Goal: Task Accomplishment & Management: Manage account settings

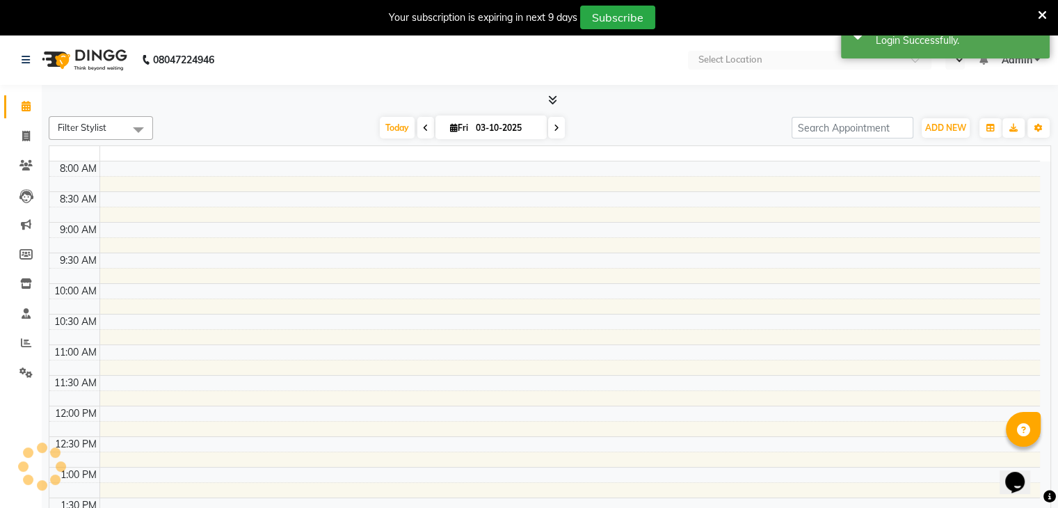
select select "en"
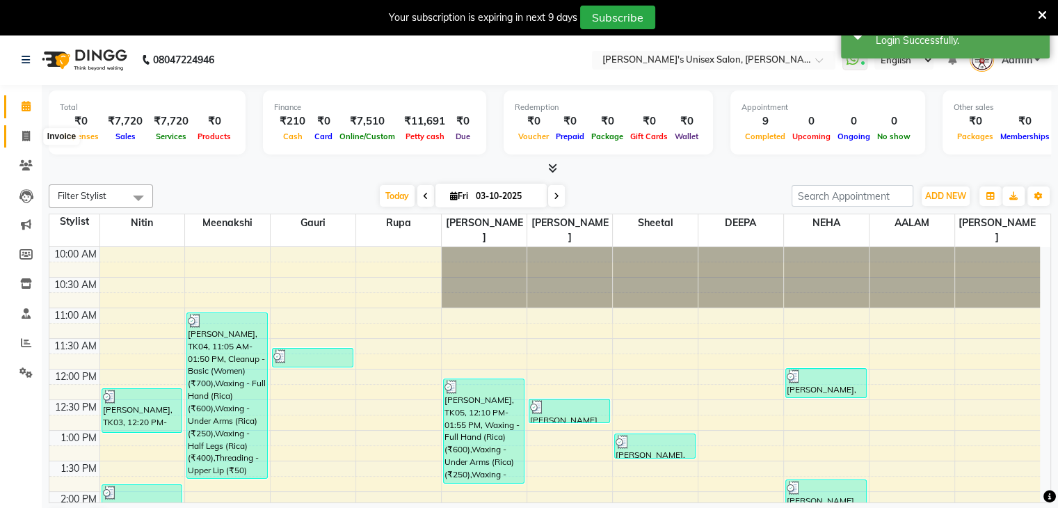
click at [27, 136] on icon at bounding box center [26, 136] width 8 height 10
select select "service"
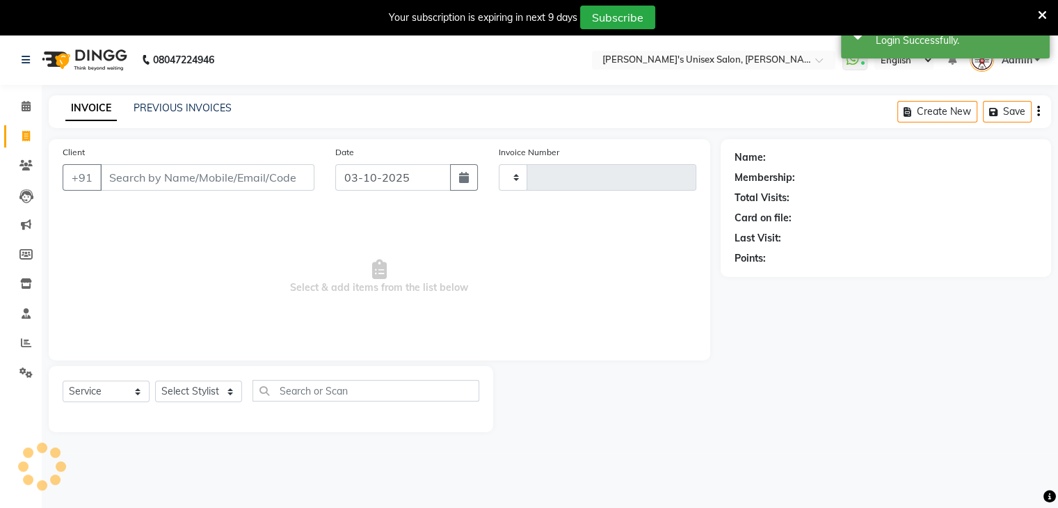
type input "2702"
select select "62"
click at [189, 104] on link "PREVIOUS INVOICES" at bounding box center [183, 108] width 98 height 13
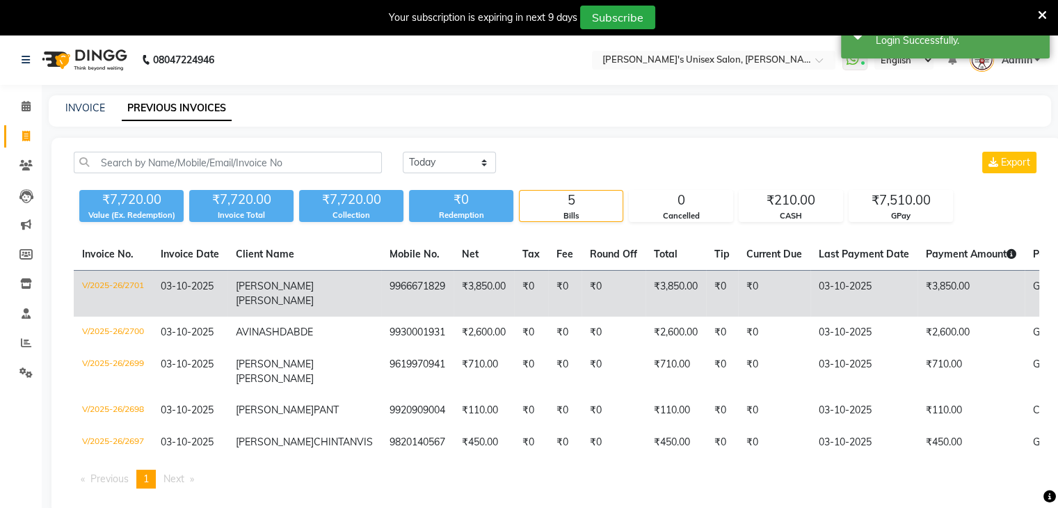
click at [287, 294] on span "J B LAXSHMI" at bounding box center [275, 300] width 78 height 13
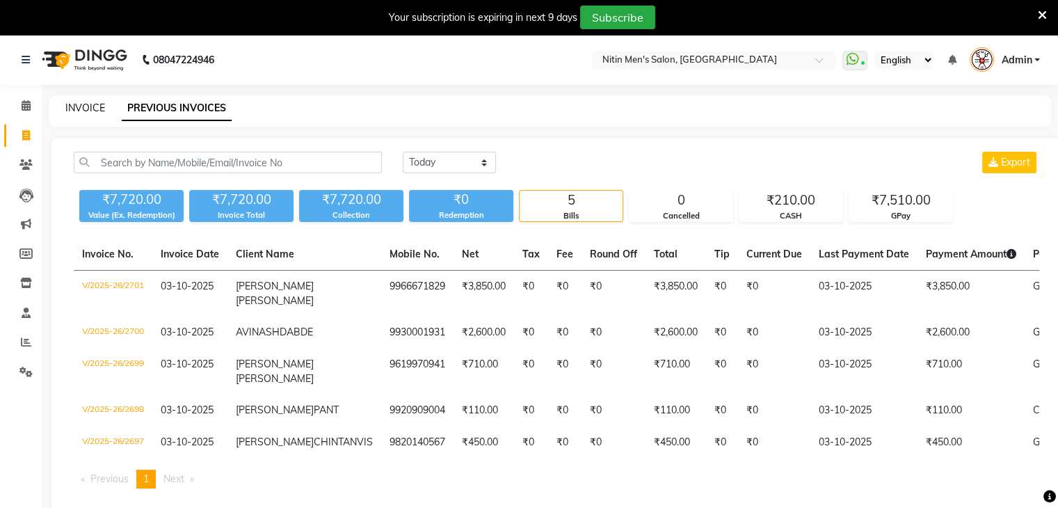
click at [81, 112] on link "INVOICE" at bounding box center [85, 108] width 40 height 13
select select "service"
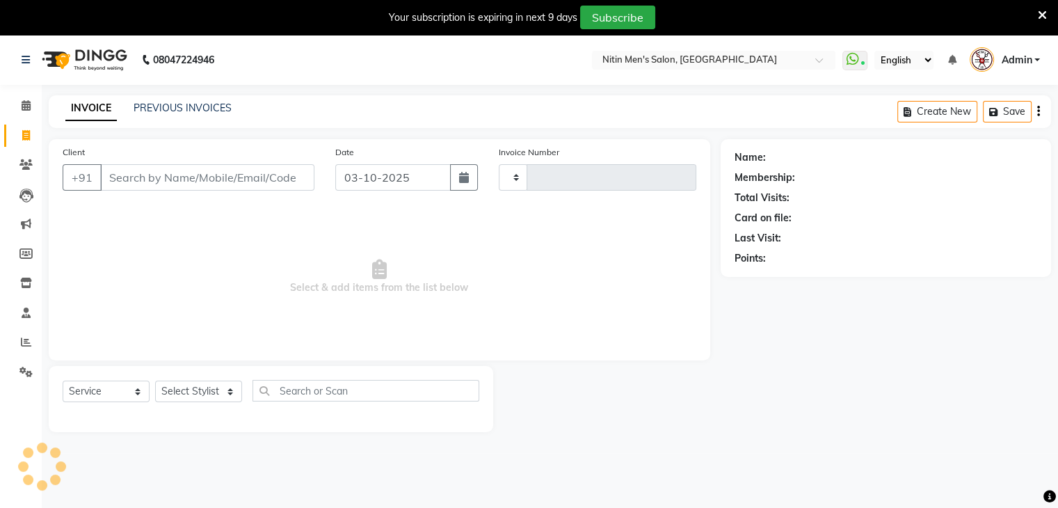
scroll to position [35, 0]
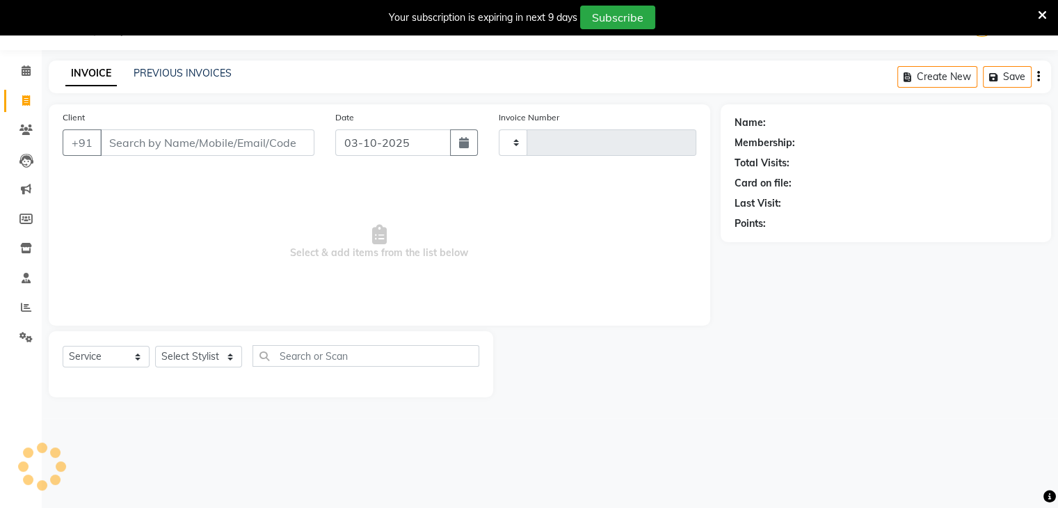
type input "3461"
select select "7981"
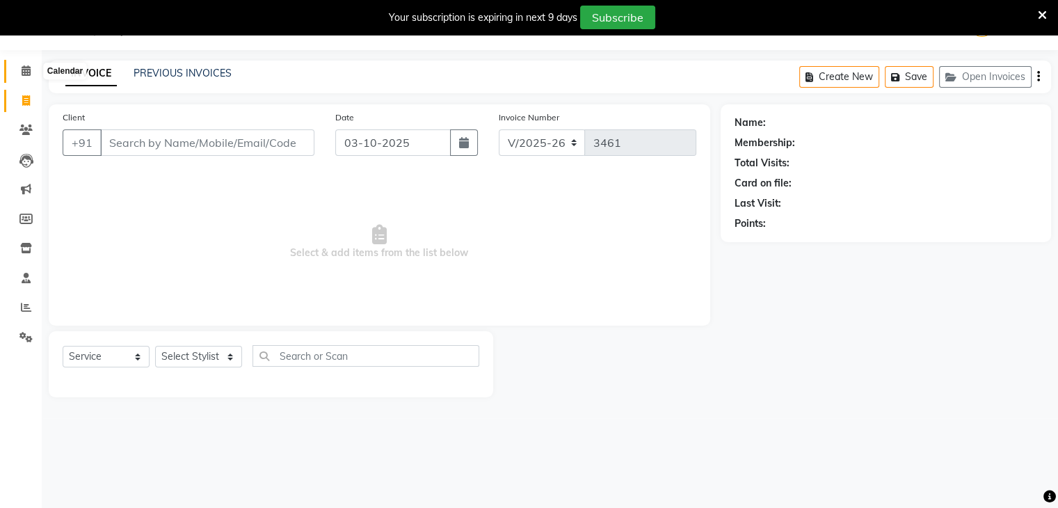
click at [22, 71] on icon at bounding box center [26, 70] width 9 height 10
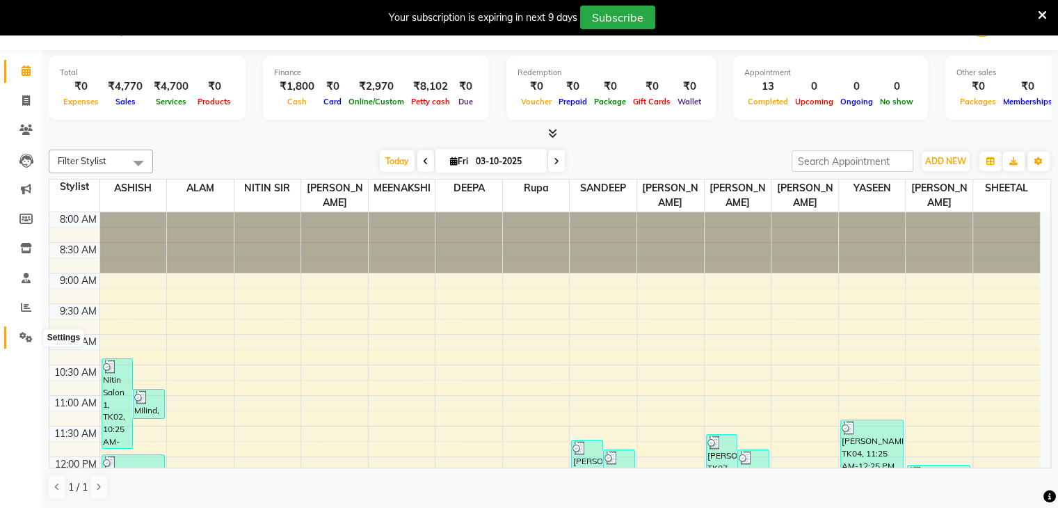
click at [24, 344] on span at bounding box center [26, 338] width 24 height 16
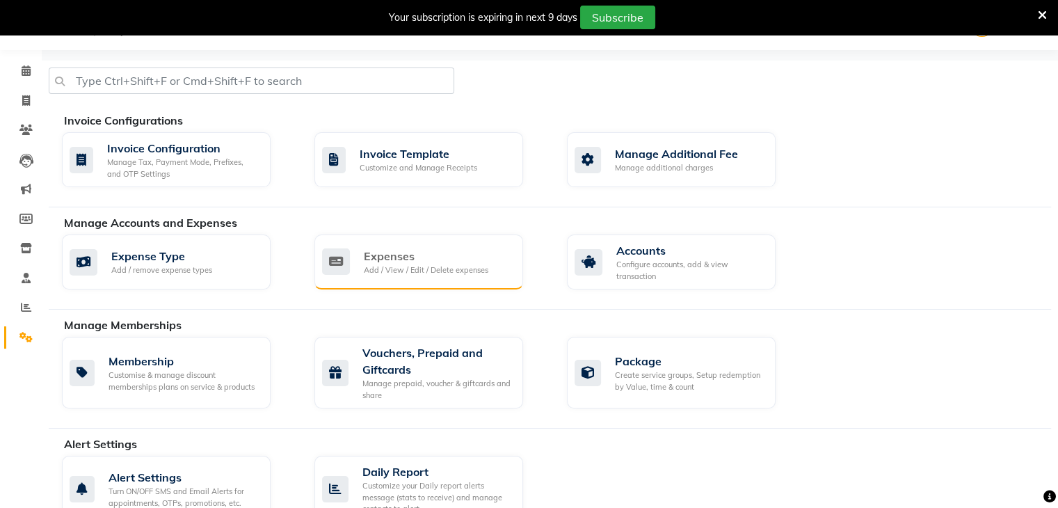
click at [386, 257] on div "Expenses" at bounding box center [426, 256] width 125 height 17
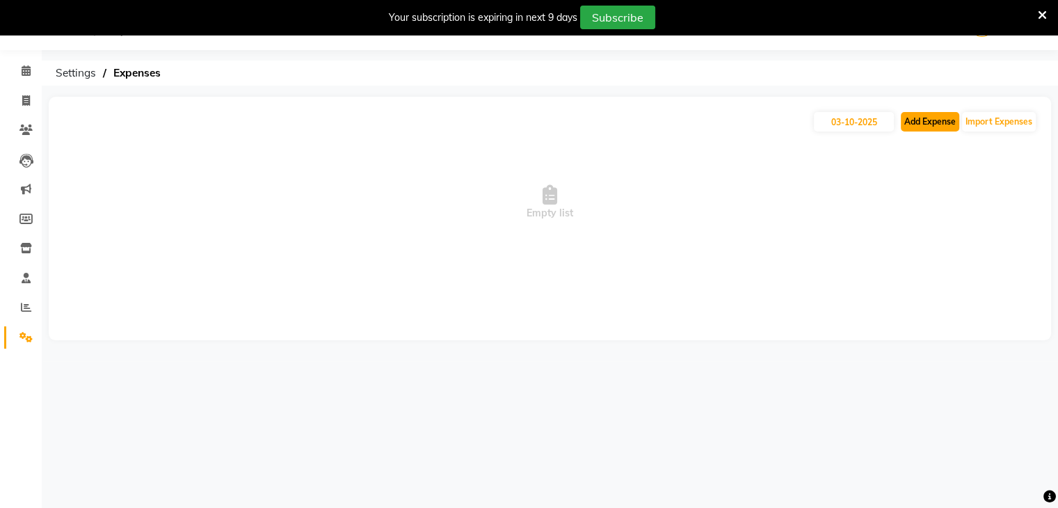
click at [927, 128] on button "Add Expense" at bounding box center [930, 121] width 58 height 19
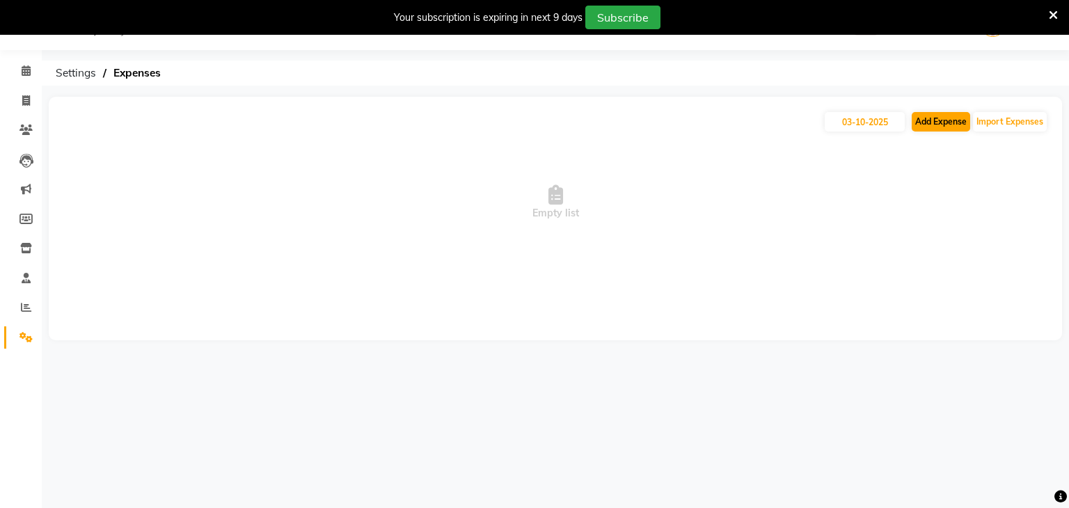
select select "1"
select select "7124"
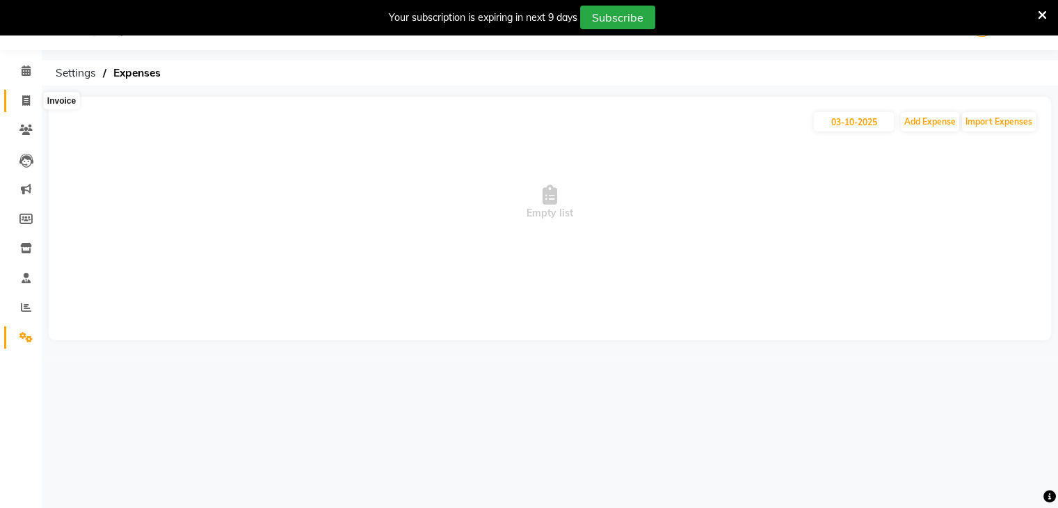
click at [17, 97] on span at bounding box center [26, 101] width 24 height 16
select select "service"
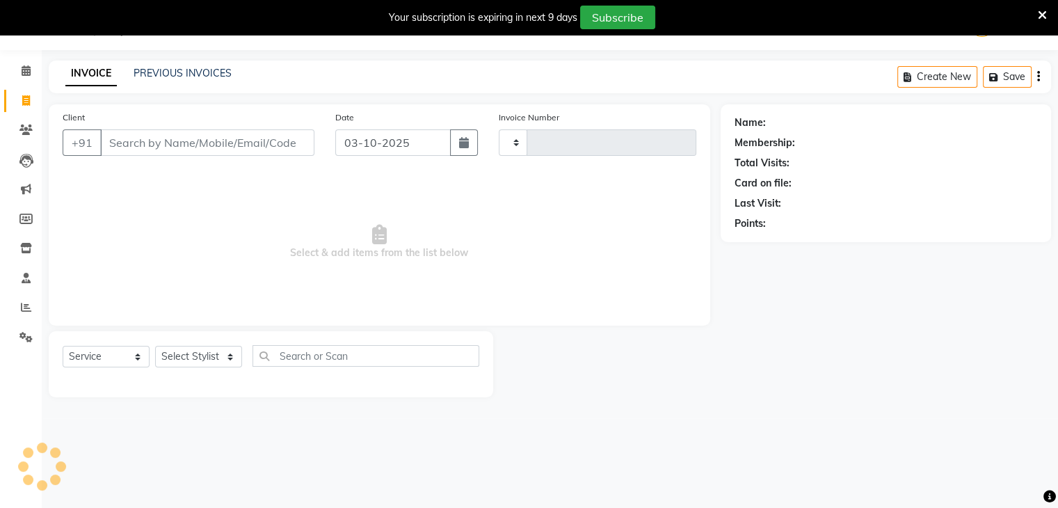
type input "3461"
select select "7981"
click at [134, 145] on input "Client" at bounding box center [207, 142] width 214 height 26
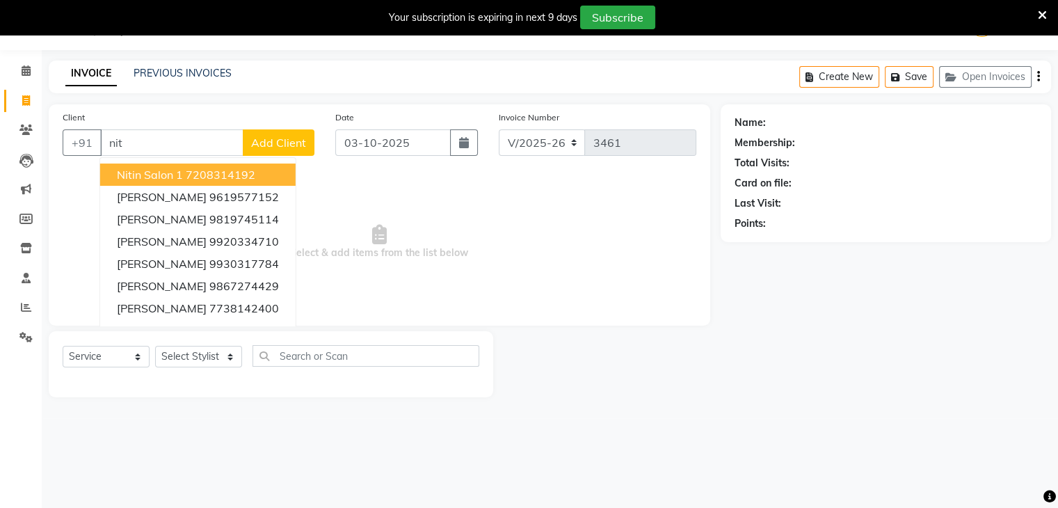
click at [131, 175] on span "Nitin Salon 1" at bounding box center [150, 175] width 66 height 14
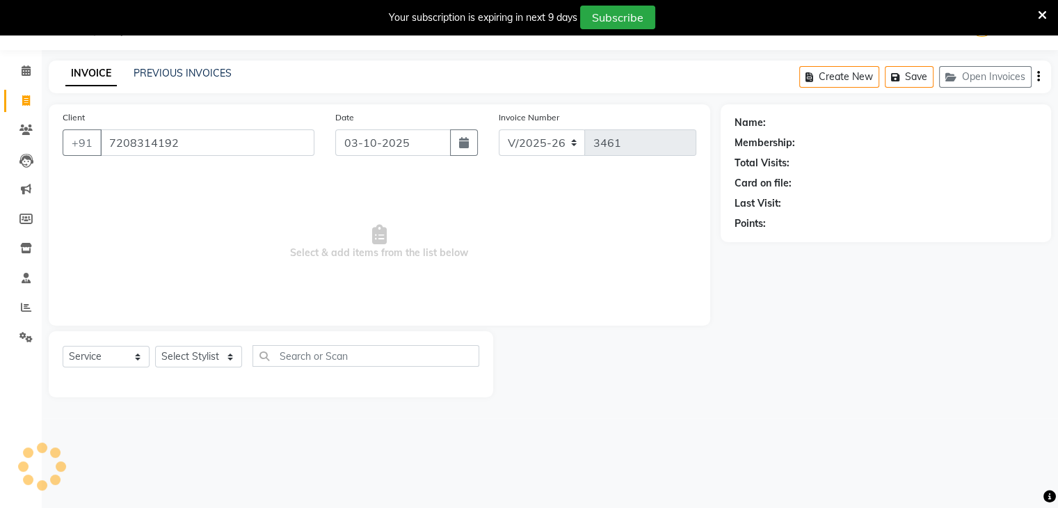
type input "7208314192"
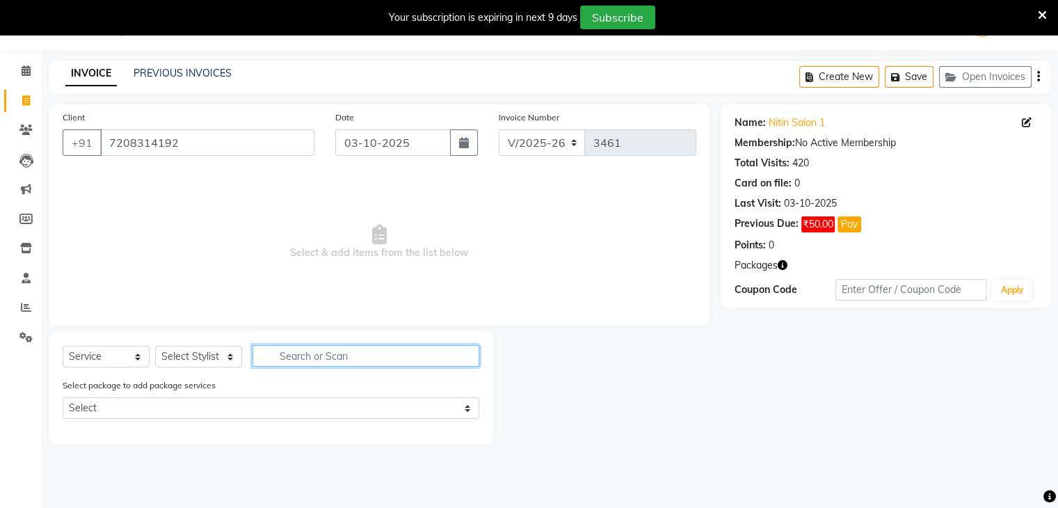
click at [411, 356] on input "text" at bounding box center [366, 356] width 227 height 22
click at [212, 360] on select "Select Stylist ALAM ASHISH DEEPA HASIB JITU MEENAKSHI NITIN SIR PRAJAKTA Rupa S…" at bounding box center [198, 357] width 87 height 22
select select "91720"
click at [155, 346] on select "Select Stylist ALAM ASHISH DEEPA HASIB JITU MEENAKSHI NITIN SIR PRAJAKTA Rupa S…" at bounding box center [198, 357] width 87 height 22
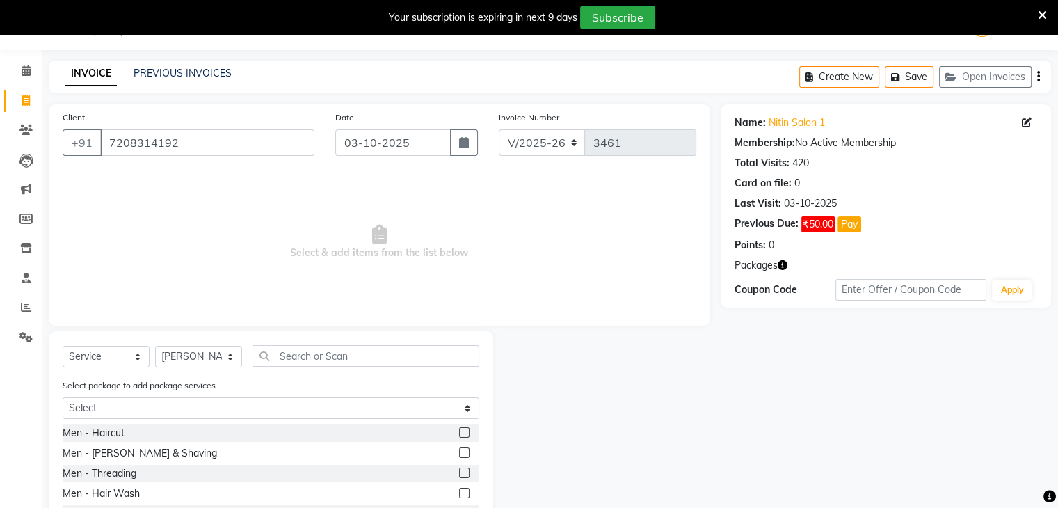
click at [459, 431] on label at bounding box center [464, 432] width 10 height 10
click at [459, 431] on input "checkbox" at bounding box center [463, 433] width 9 height 9
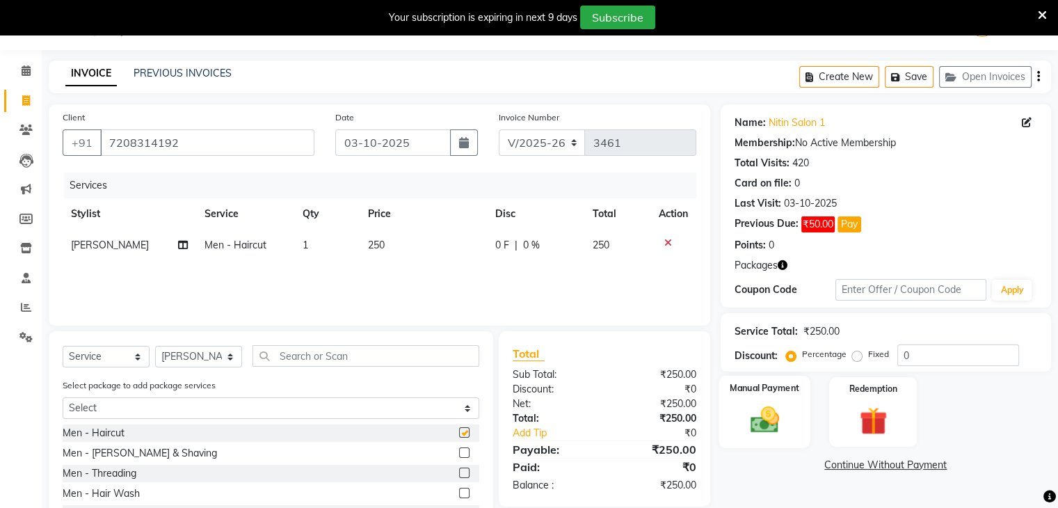
checkbox input "false"
click at [735, 427] on div "Manual Payment" at bounding box center [764, 412] width 91 height 72
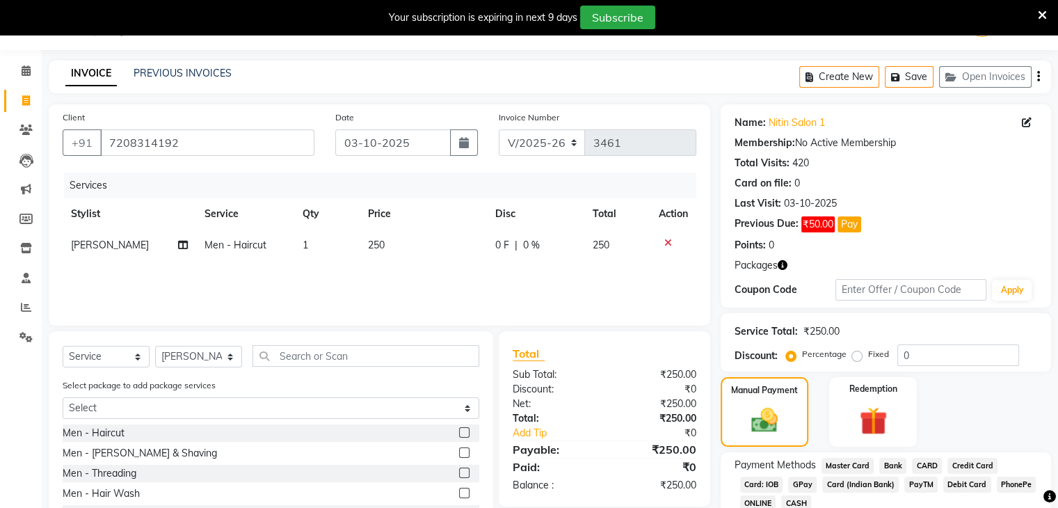
click at [800, 497] on span "CASH" at bounding box center [796, 503] width 30 height 16
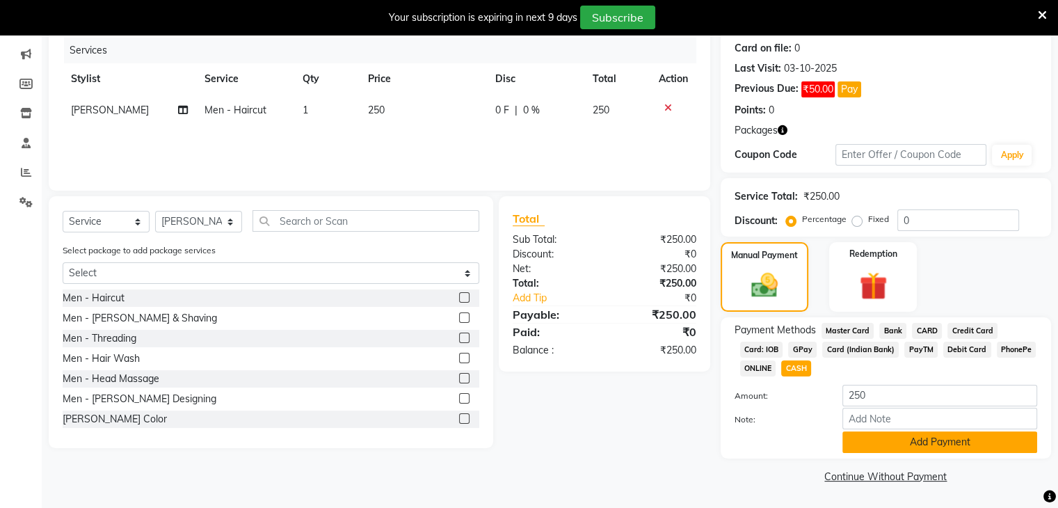
click at [860, 437] on button "Add Payment" at bounding box center [939, 442] width 195 height 22
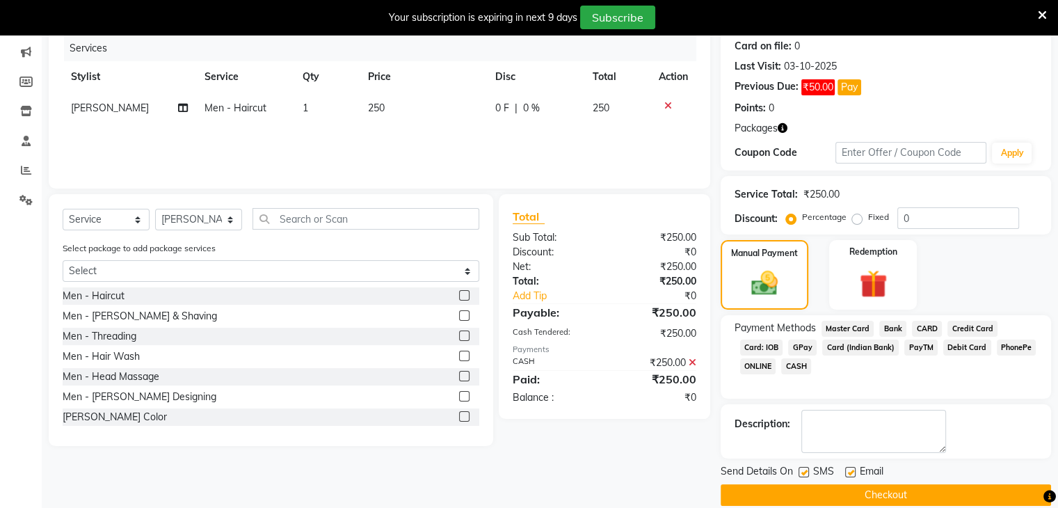
click at [801, 470] on label at bounding box center [804, 472] width 10 height 10
click at [801, 470] on input "checkbox" at bounding box center [803, 472] width 9 height 9
checkbox input "false"
click at [846, 470] on label at bounding box center [850, 472] width 10 height 10
click at [846, 470] on input "checkbox" at bounding box center [849, 472] width 9 height 9
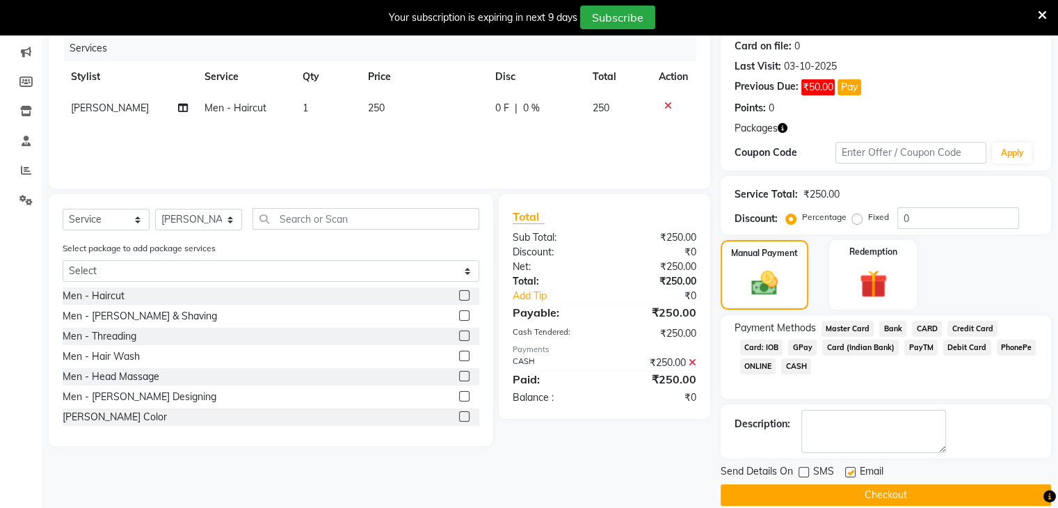
checkbox input "false"
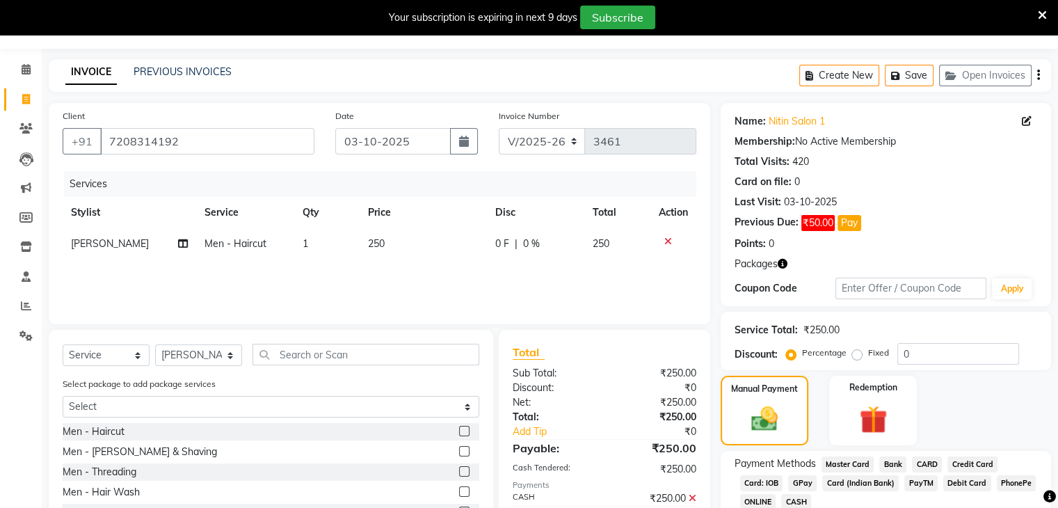
scroll to position [189, 0]
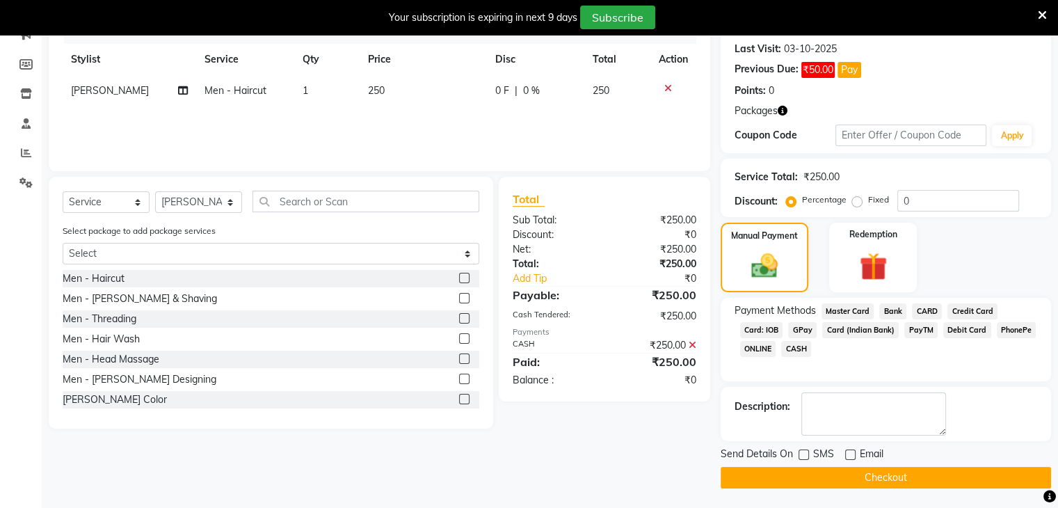
click at [773, 482] on button "Checkout" at bounding box center [886, 478] width 330 height 22
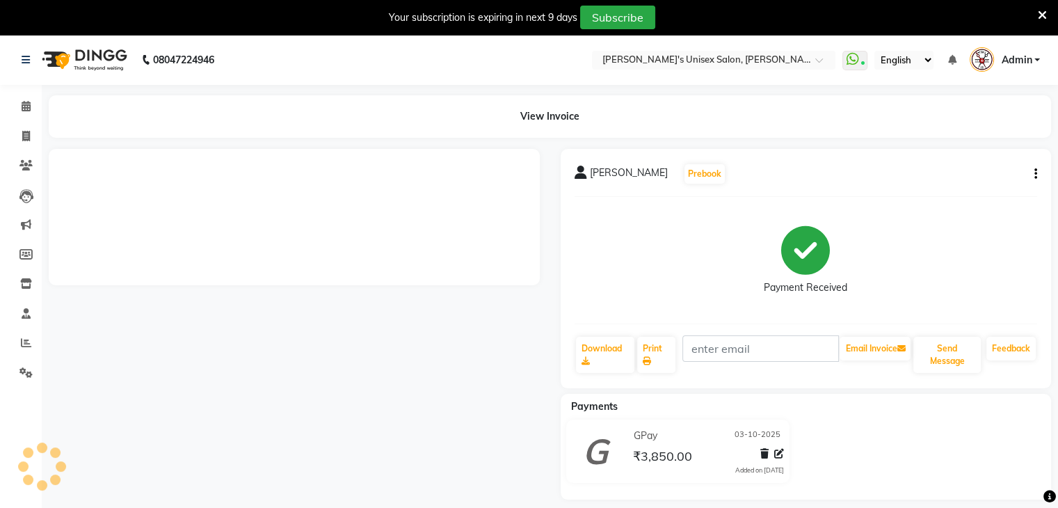
select select "en"
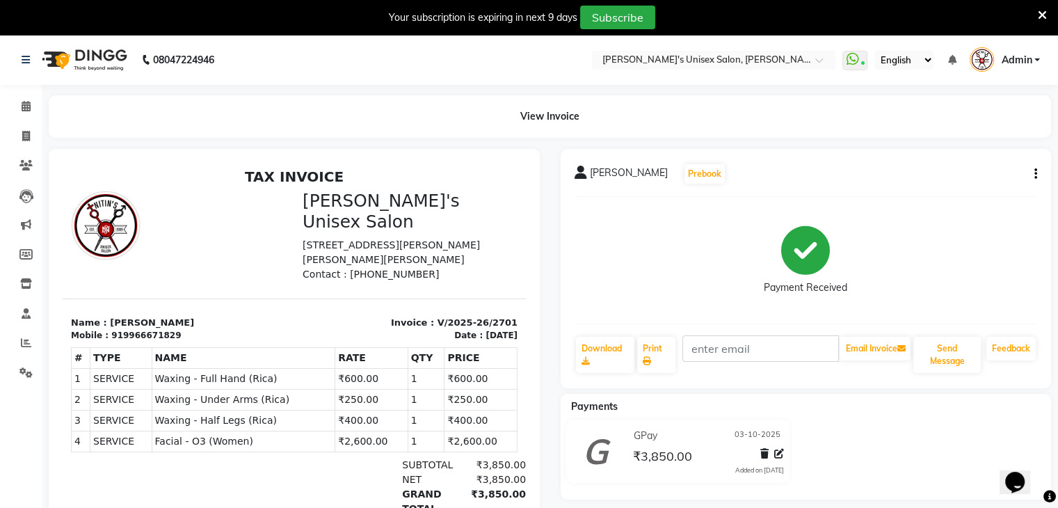
click at [1032, 176] on button "button" at bounding box center [1033, 174] width 8 height 15
click at [989, 191] on div "Edit Invoice" at bounding box center [965, 190] width 95 height 17
select select "service"
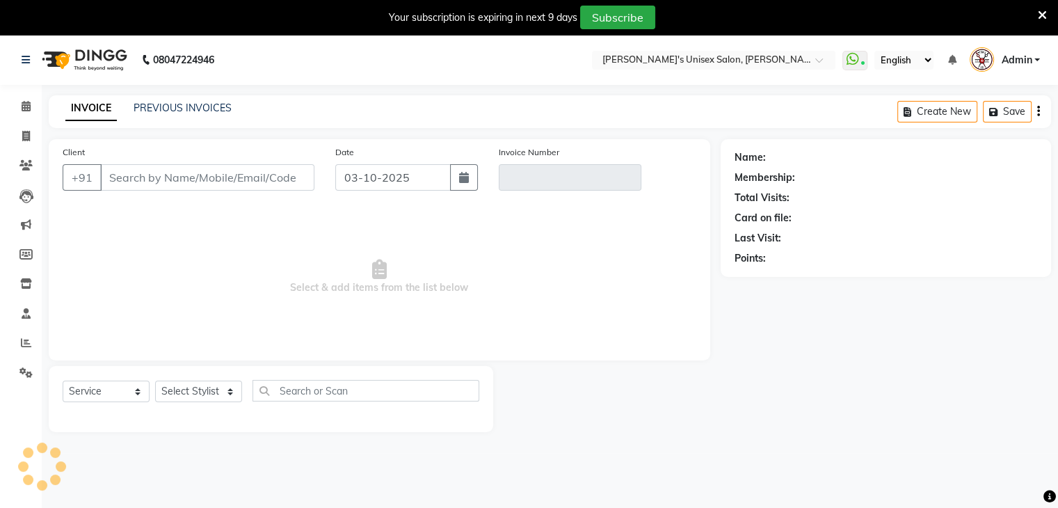
scroll to position [35, 0]
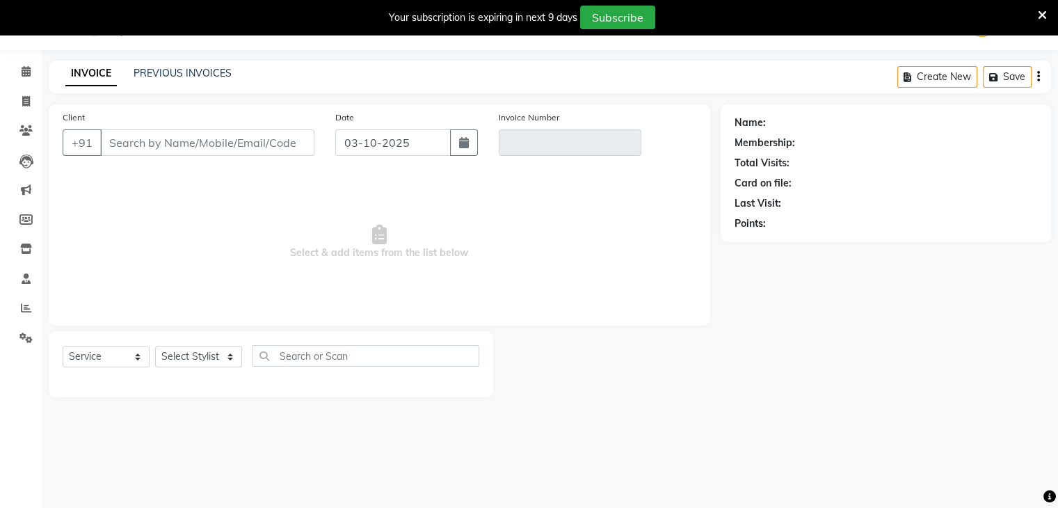
type input "9966671829"
type input "V/2025-26/2701"
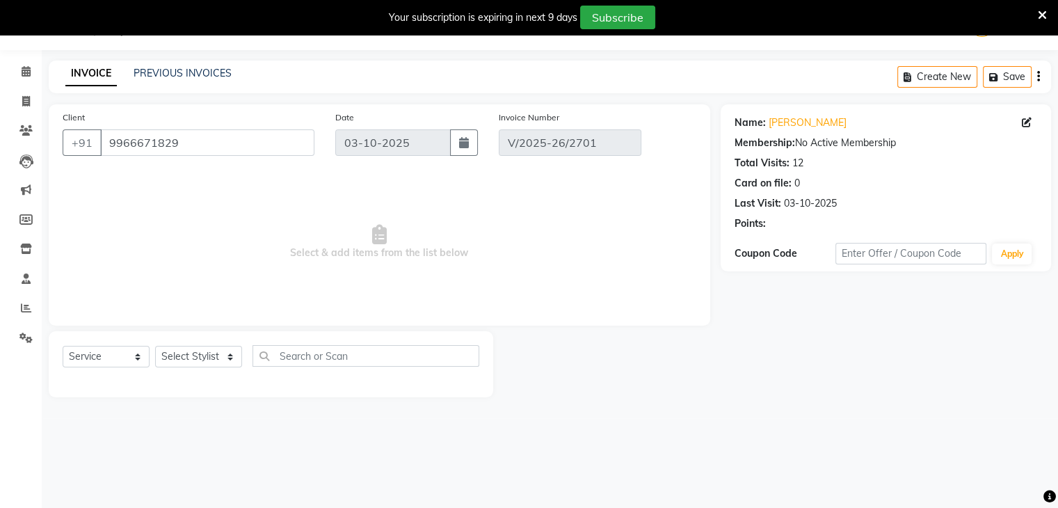
select select "select"
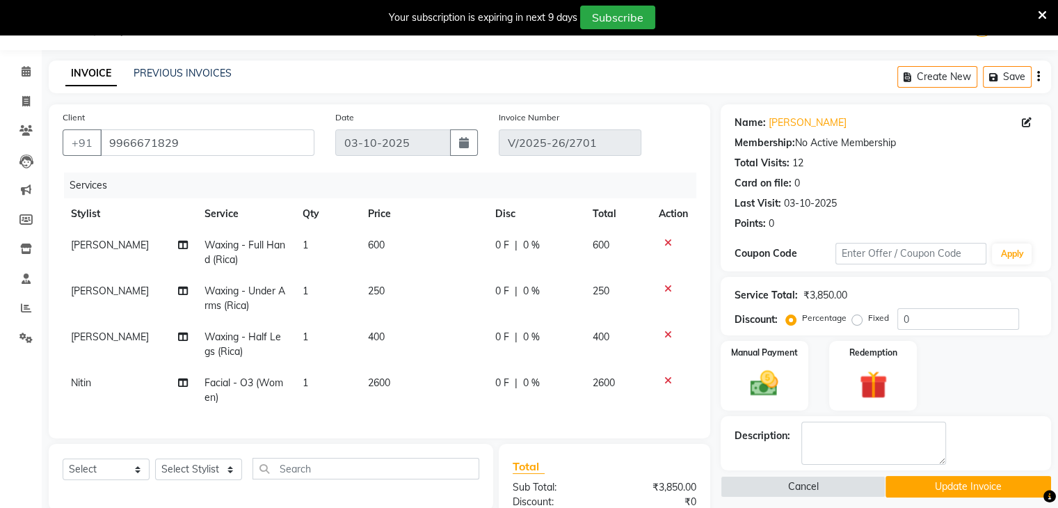
scroll to position [207, 0]
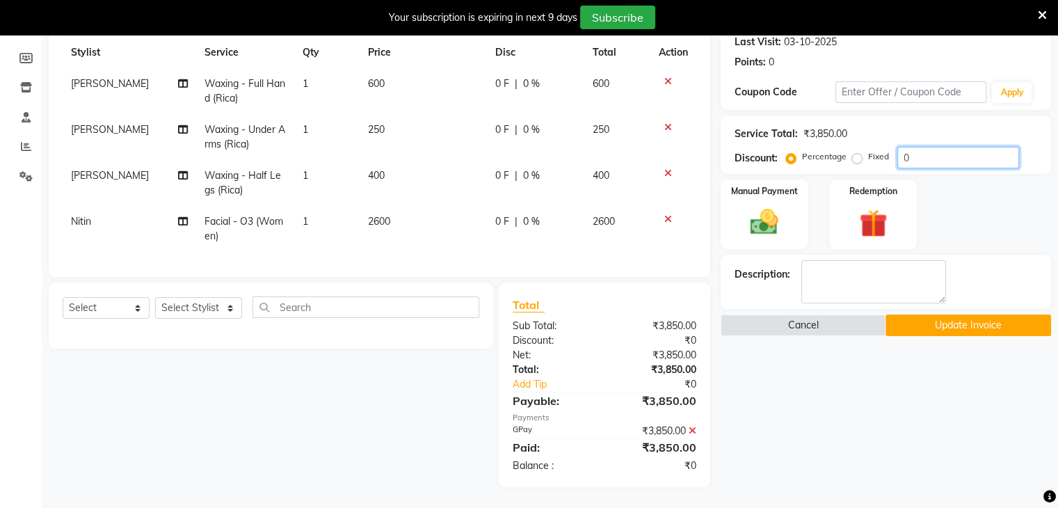
click at [924, 147] on input "0" at bounding box center [958, 158] width 122 height 22
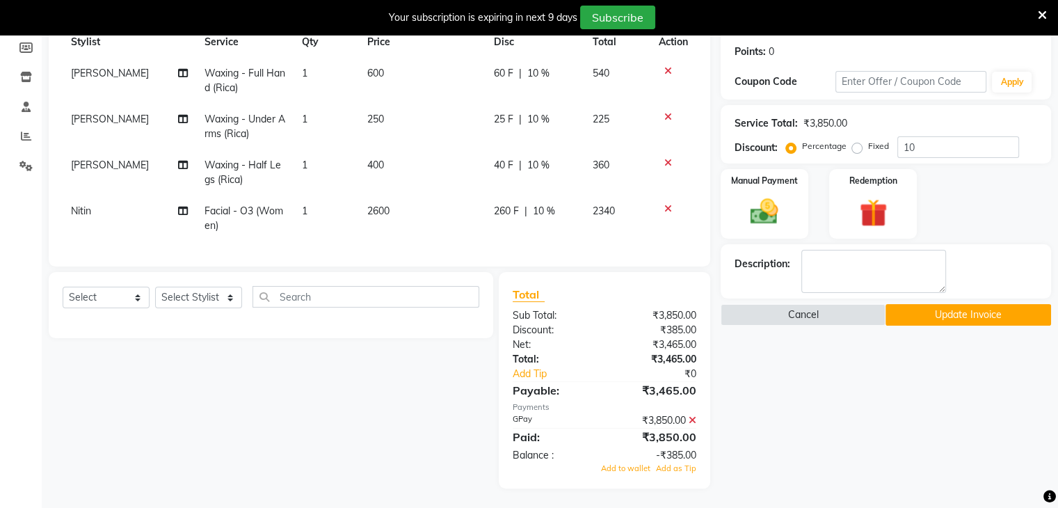
click at [689, 425] on icon at bounding box center [693, 420] width 8 height 10
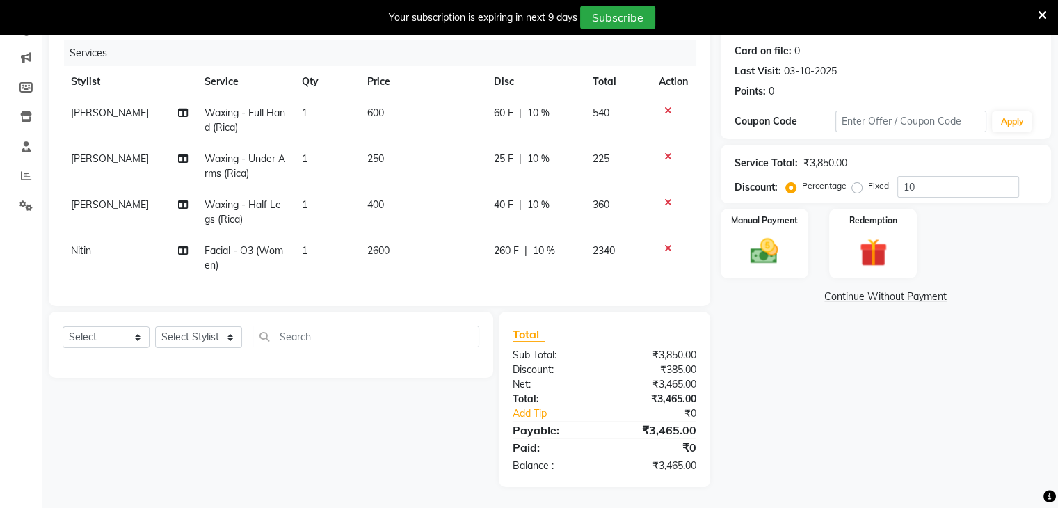
scroll to position [178, 0]
click at [921, 176] on input "10" at bounding box center [958, 187] width 122 height 22
type input "1"
type input "10"
click at [794, 232] on div "Manual Payment" at bounding box center [764, 243] width 91 height 72
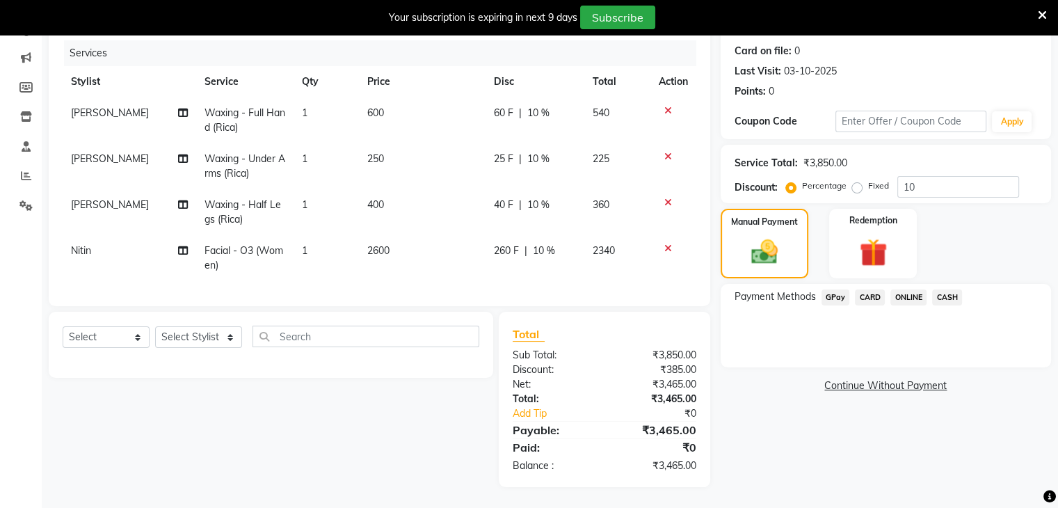
click at [842, 290] on span "GPay" at bounding box center [836, 297] width 29 height 16
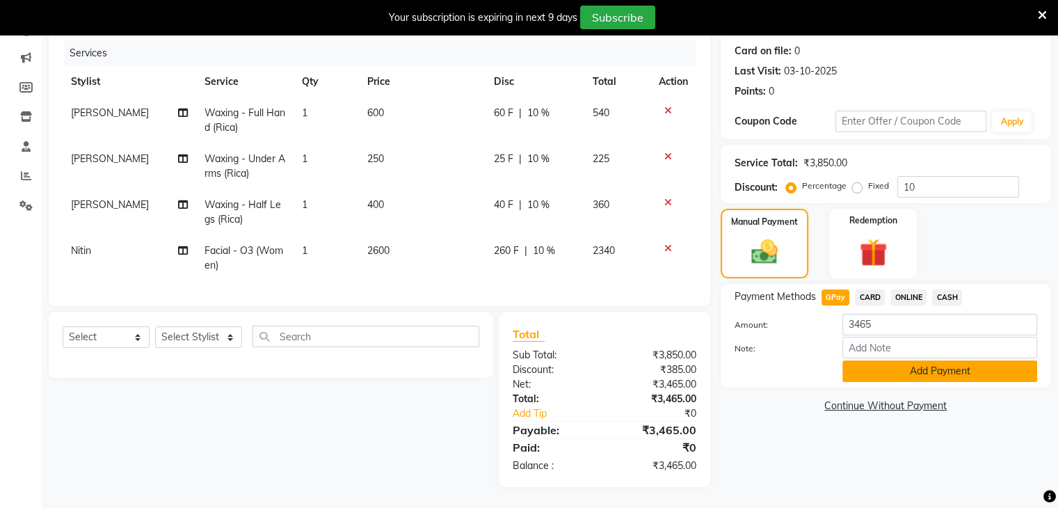
click at [881, 370] on button "Add Payment" at bounding box center [939, 371] width 195 height 22
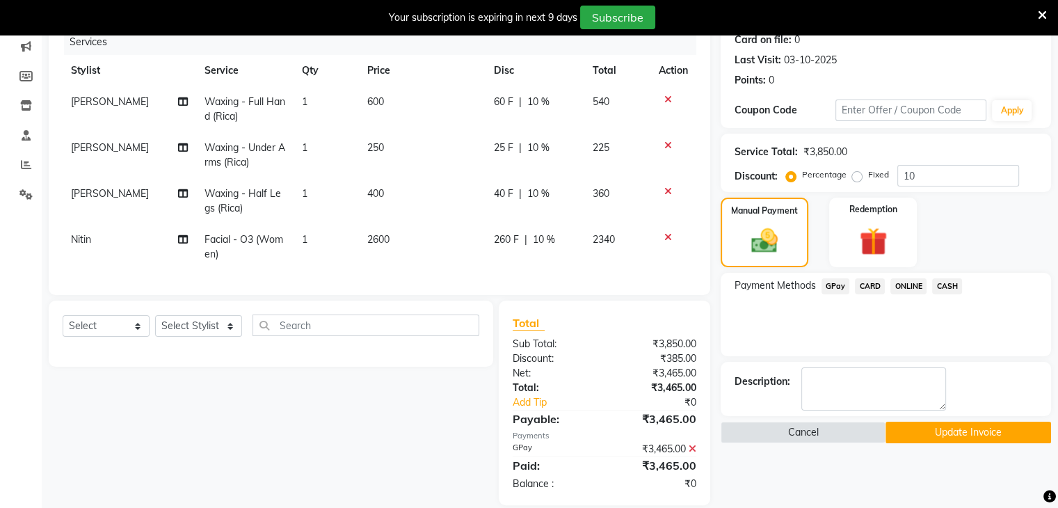
click at [911, 440] on button "Update Invoice" at bounding box center [969, 433] width 166 height 22
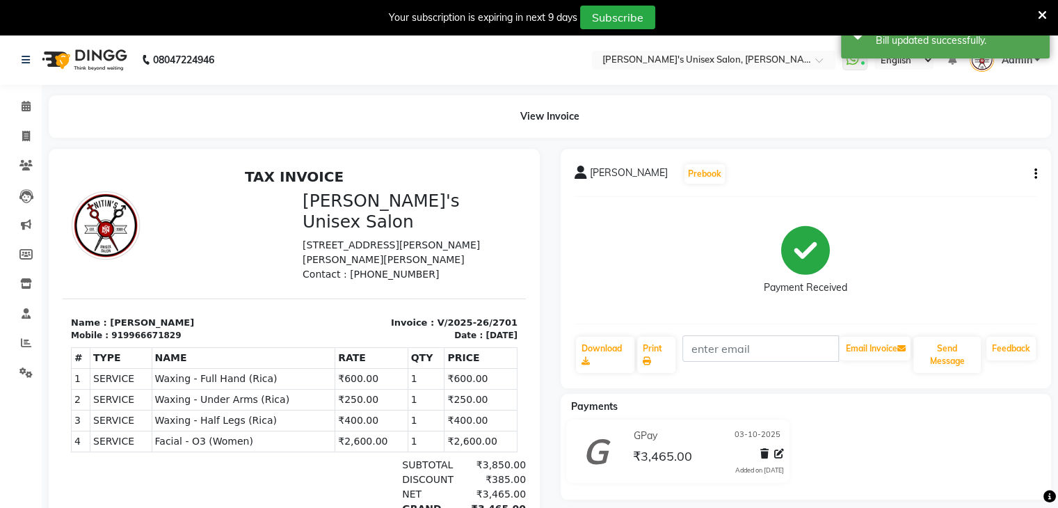
click at [1021, 59] on span "Admin" at bounding box center [1016, 60] width 31 height 15
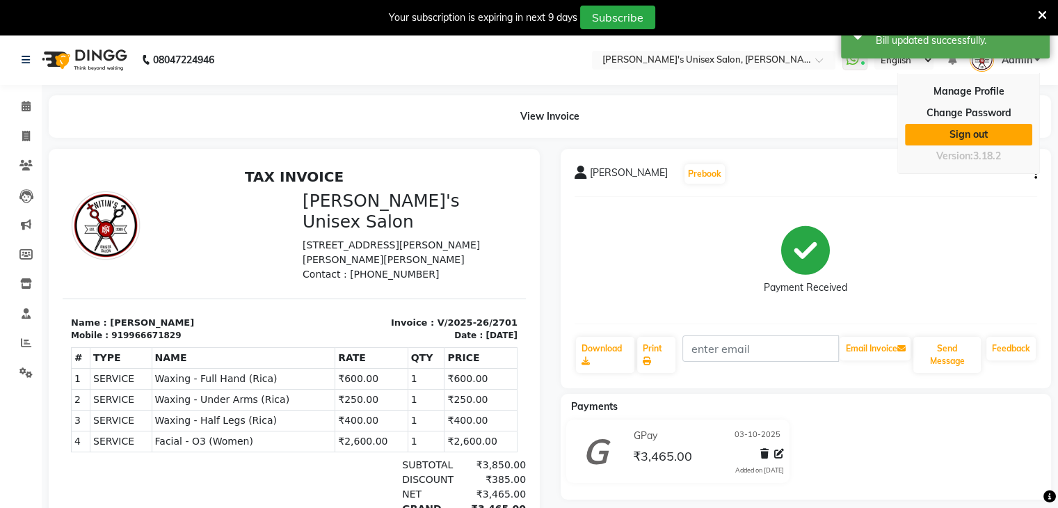
click at [982, 124] on link "Sign out" at bounding box center [968, 135] width 127 height 22
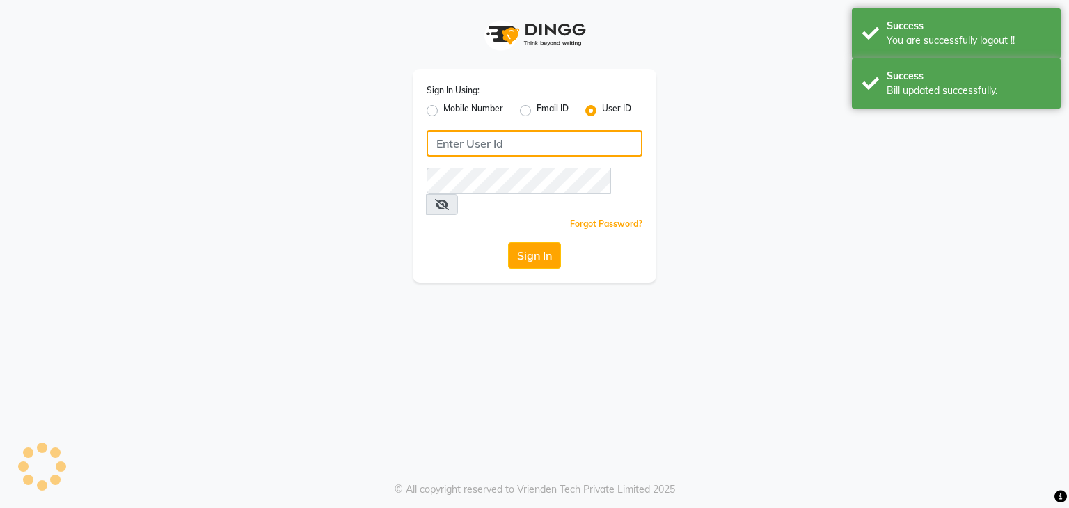
type input "nitinmenssalon"
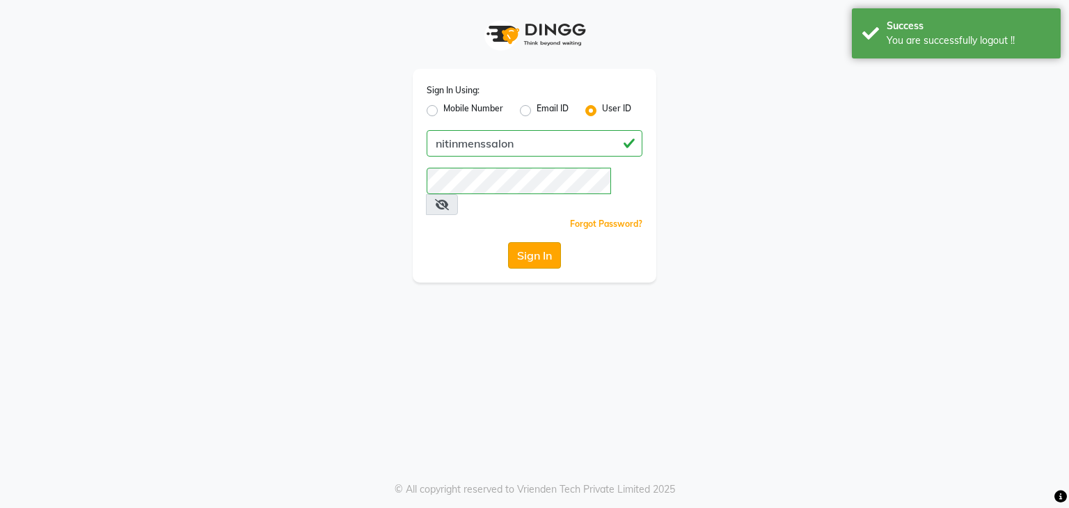
click at [526, 242] on button "Sign In" at bounding box center [534, 255] width 53 height 26
